Goal: Find specific page/section: Find specific page/section

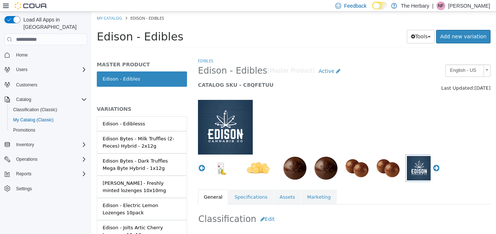
scroll to position [100, 0]
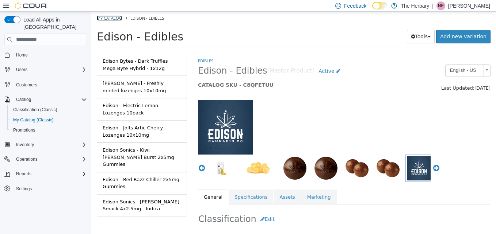
click at [108, 20] on link "My Catalog" at bounding box center [109, 17] width 25 height 5
